Goal: Information Seeking & Learning: Check status

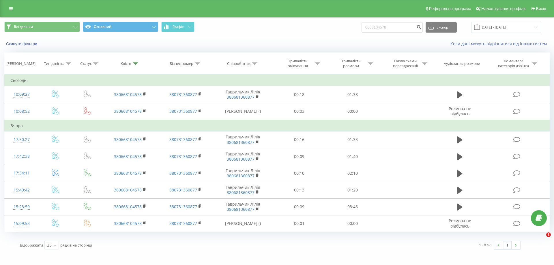
click at [352, 22] on div "Всі дзвінки Основний Графік 0668104578 Експорт .csv .xls .xlsx 21.05.2025 - 21.…" at bounding box center [276, 27] width 545 height 11
type input "0668104578"
click at [421, 26] on icon "submit" at bounding box center [418, 26] width 5 height 3
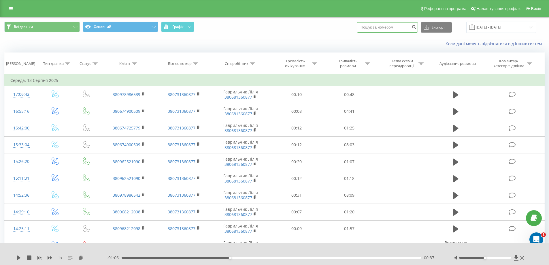
click at [382, 26] on input at bounding box center [387, 27] width 61 height 10
click at [497, 28] on input "[DATE] - [DATE]" at bounding box center [501, 27] width 70 height 11
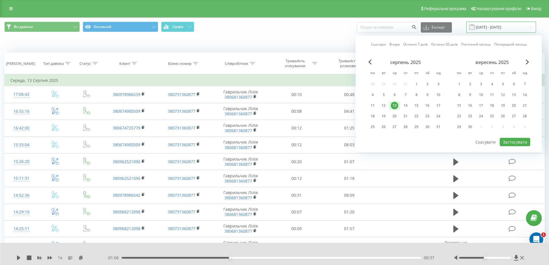
click at [491, 26] on input "[DATE] - [DATE]" at bounding box center [501, 27] width 70 height 11
click at [405, 106] on div "14" at bounding box center [405, 105] width 7 height 7
click at [511, 141] on button "Застосувати" at bounding box center [515, 142] width 31 height 8
type input "[DATE] - [DATE]"
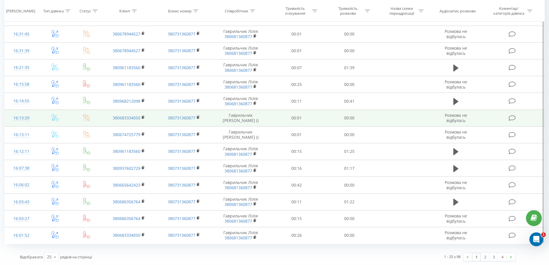
scroll to position [262, 0]
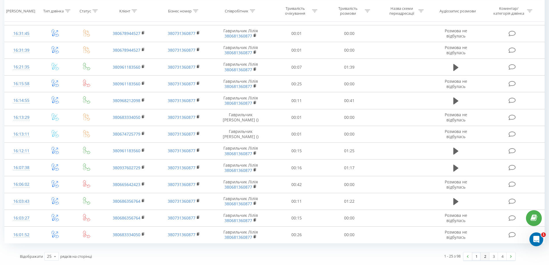
click at [487, 258] on link "2" at bounding box center [485, 256] width 9 height 8
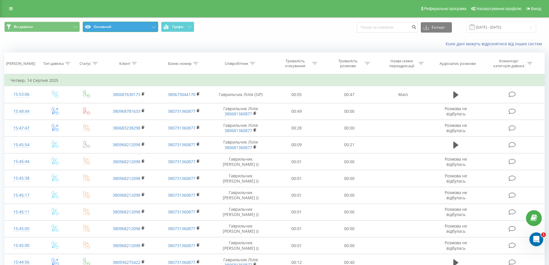
click at [124, 29] on button "Основний" at bounding box center [121, 27] width 76 height 10
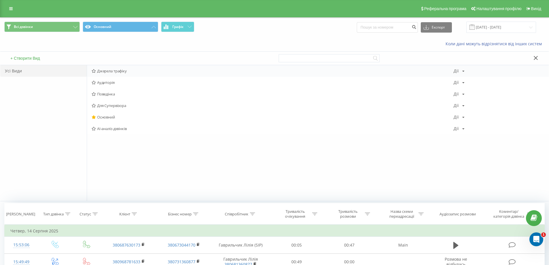
click at [95, 72] on icon at bounding box center [94, 71] width 4 height 4
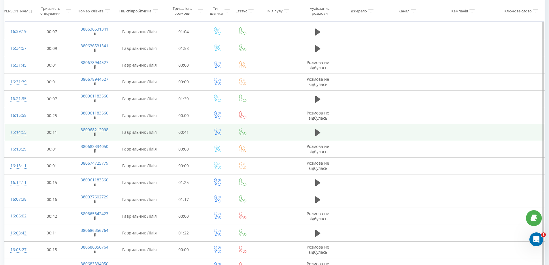
scroll to position [262, 0]
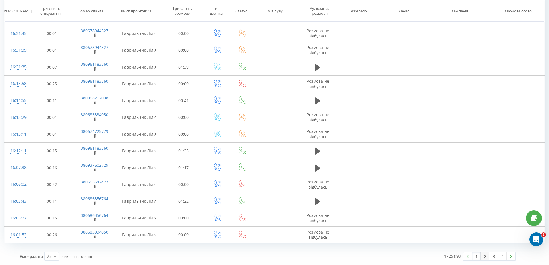
click at [484, 258] on link "2" at bounding box center [485, 256] width 9 height 8
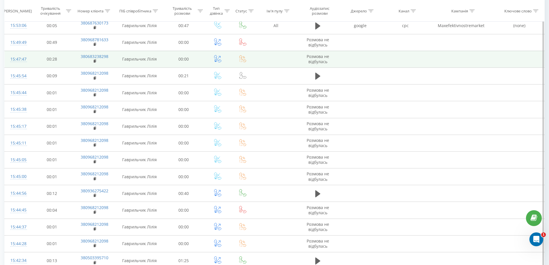
scroll to position [38, 0]
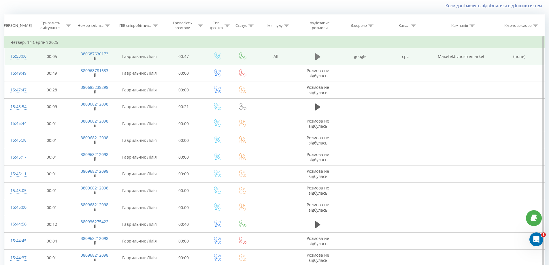
click at [317, 57] on icon at bounding box center [317, 56] width 5 height 7
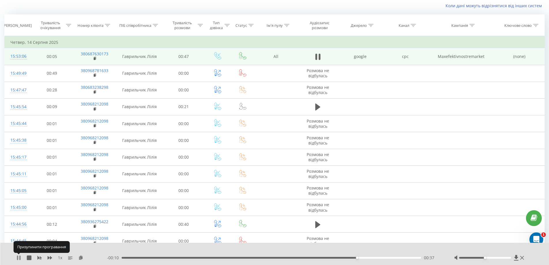
click at [18, 258] on icon at bounding box center [17, 257] width 1 height 5
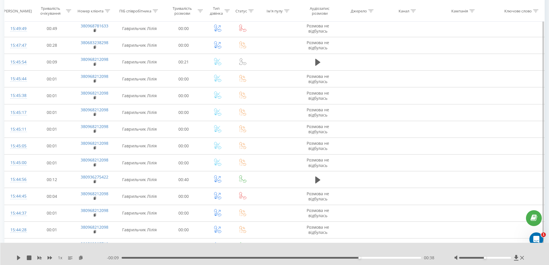
scroll to position [25, 0]
